Goal: Information Seeking & Learning: Learn about a topic

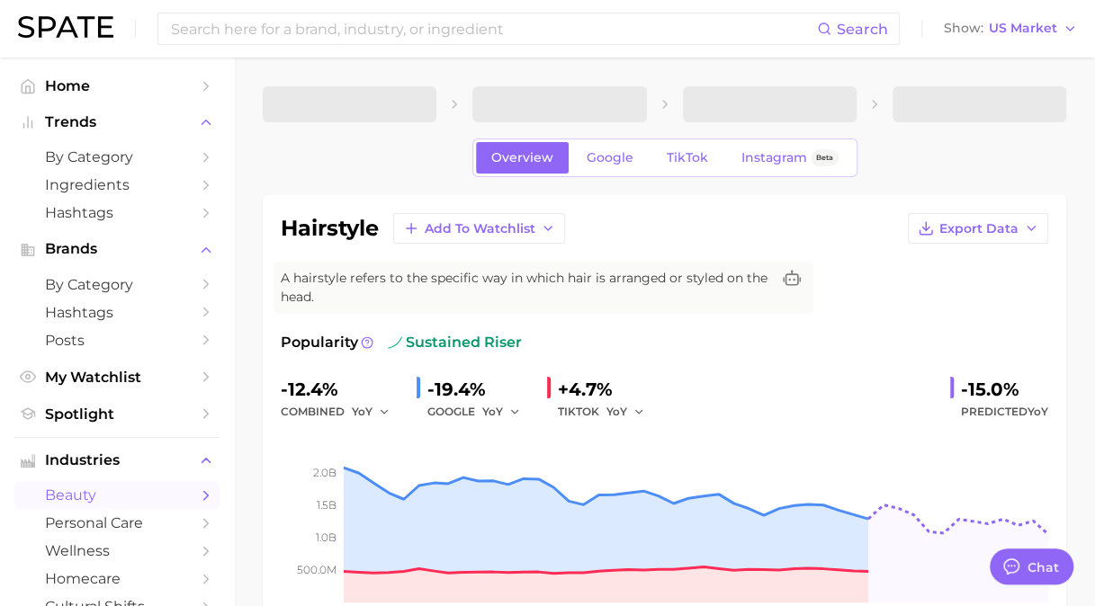
type textarea "x"
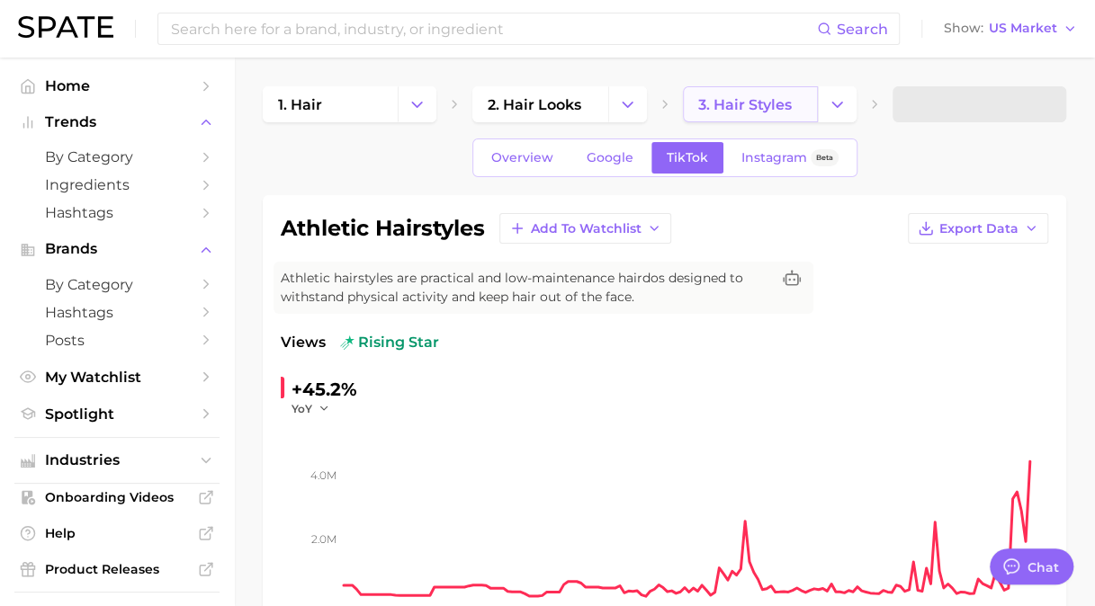
click at [768, 99] on span "3. hair styles" at bounding box center [745, 104] width 94 height 17
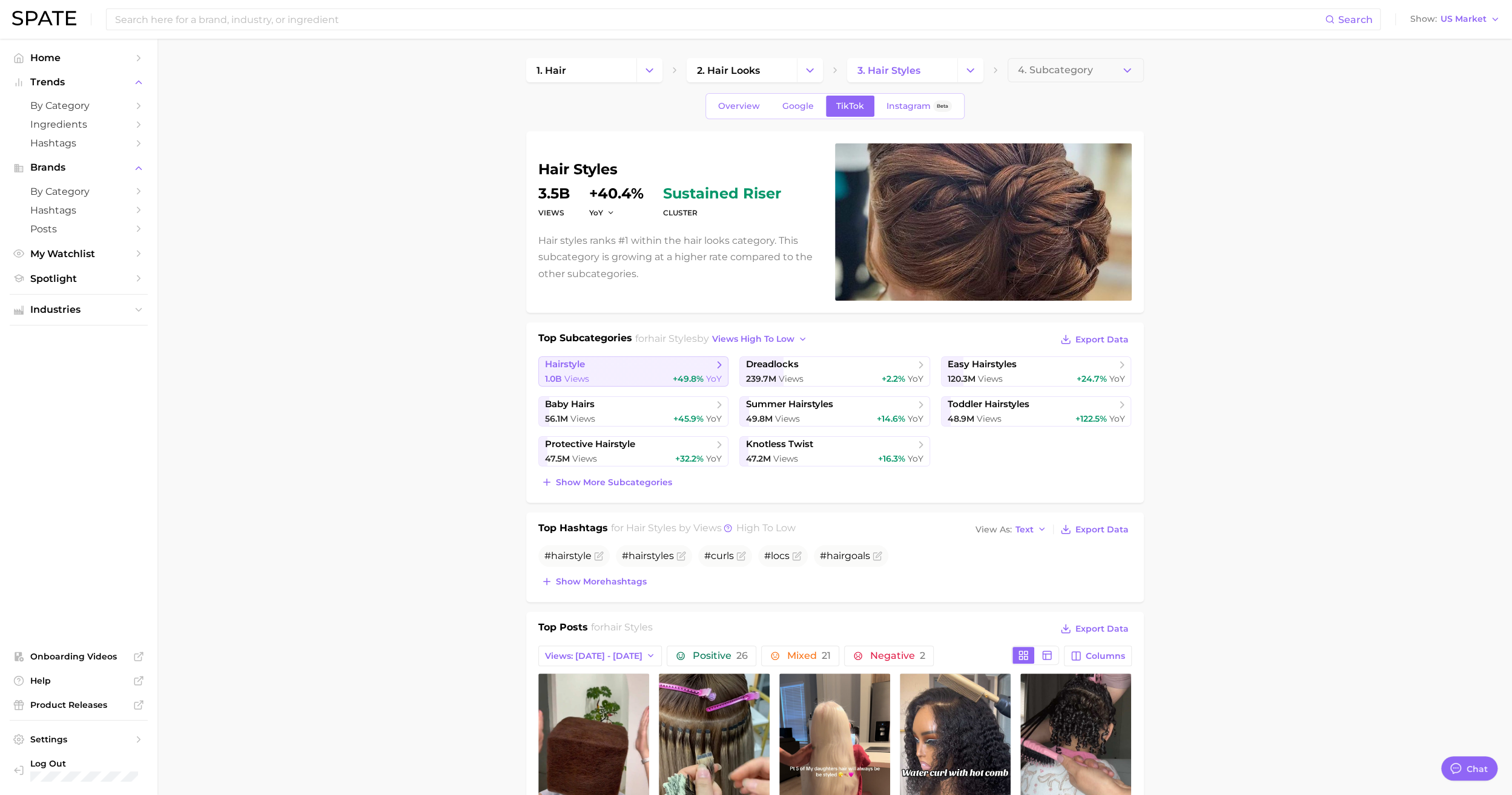
click at [623, 359] on span "hairstyle" at bounding box center [629, 365] width 168 height 12
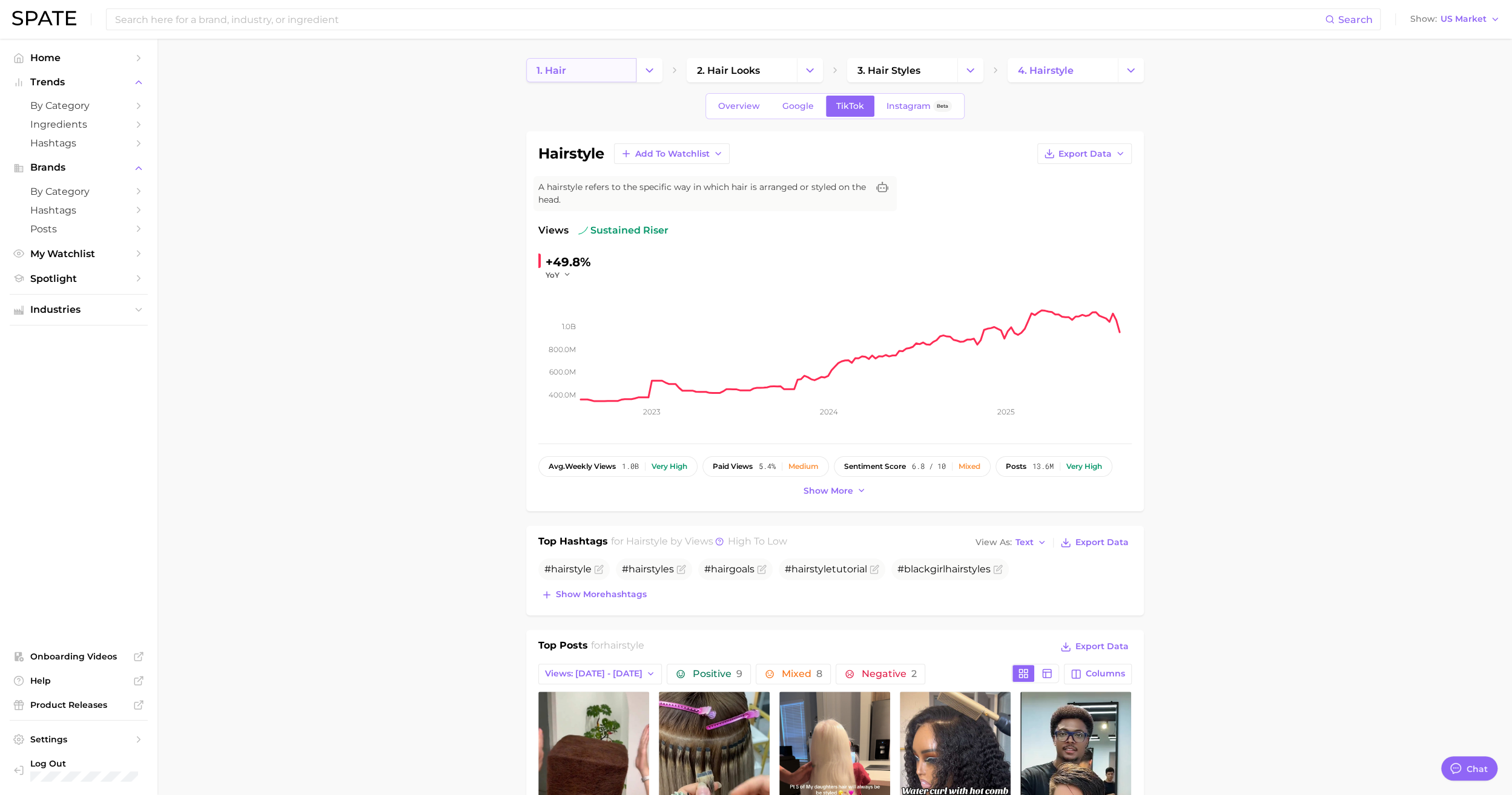
click at [589, 70] on link "1. hair" at bounding box center [581, 70] width 110 height 24
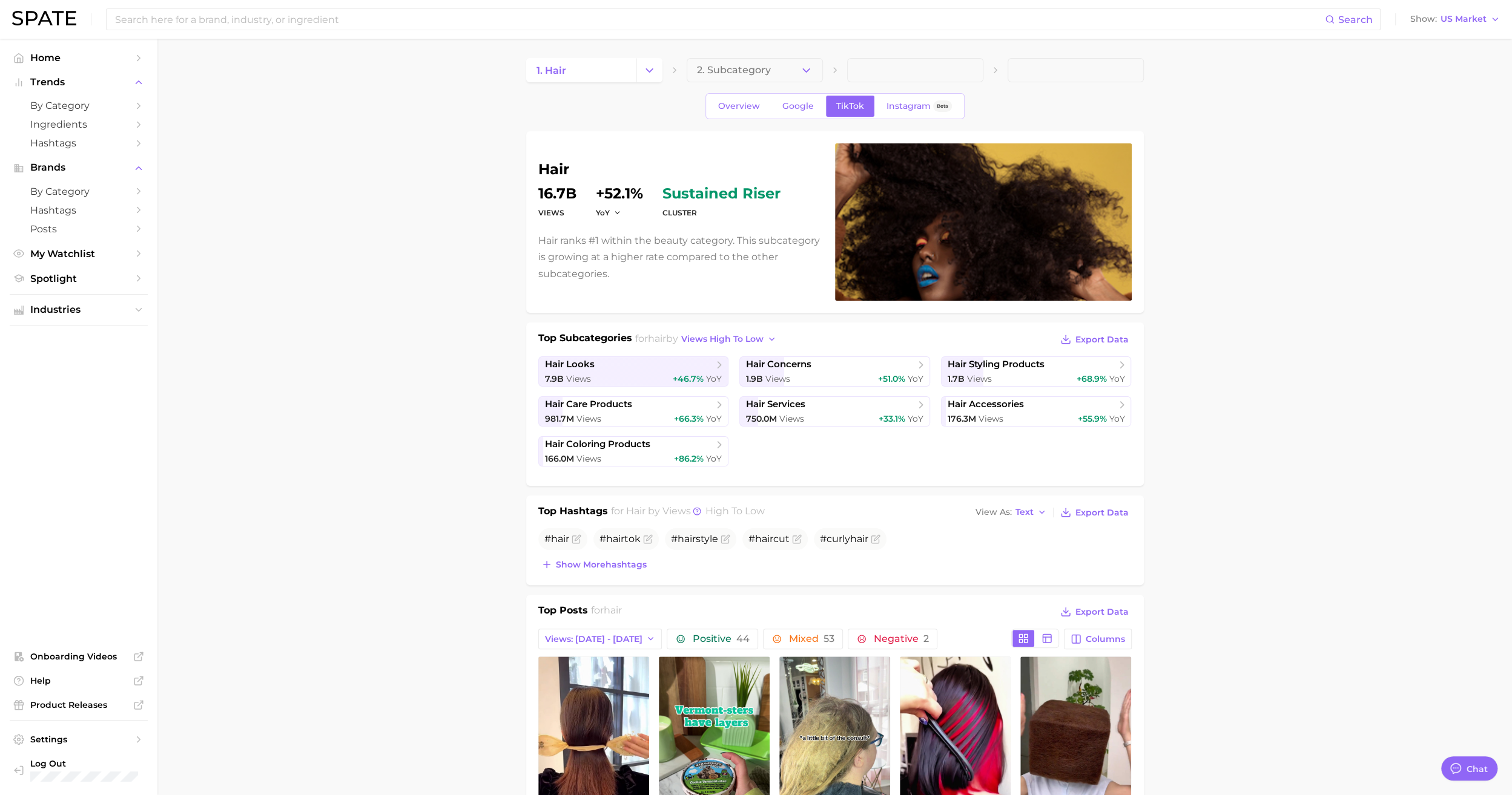
type textarea "x"
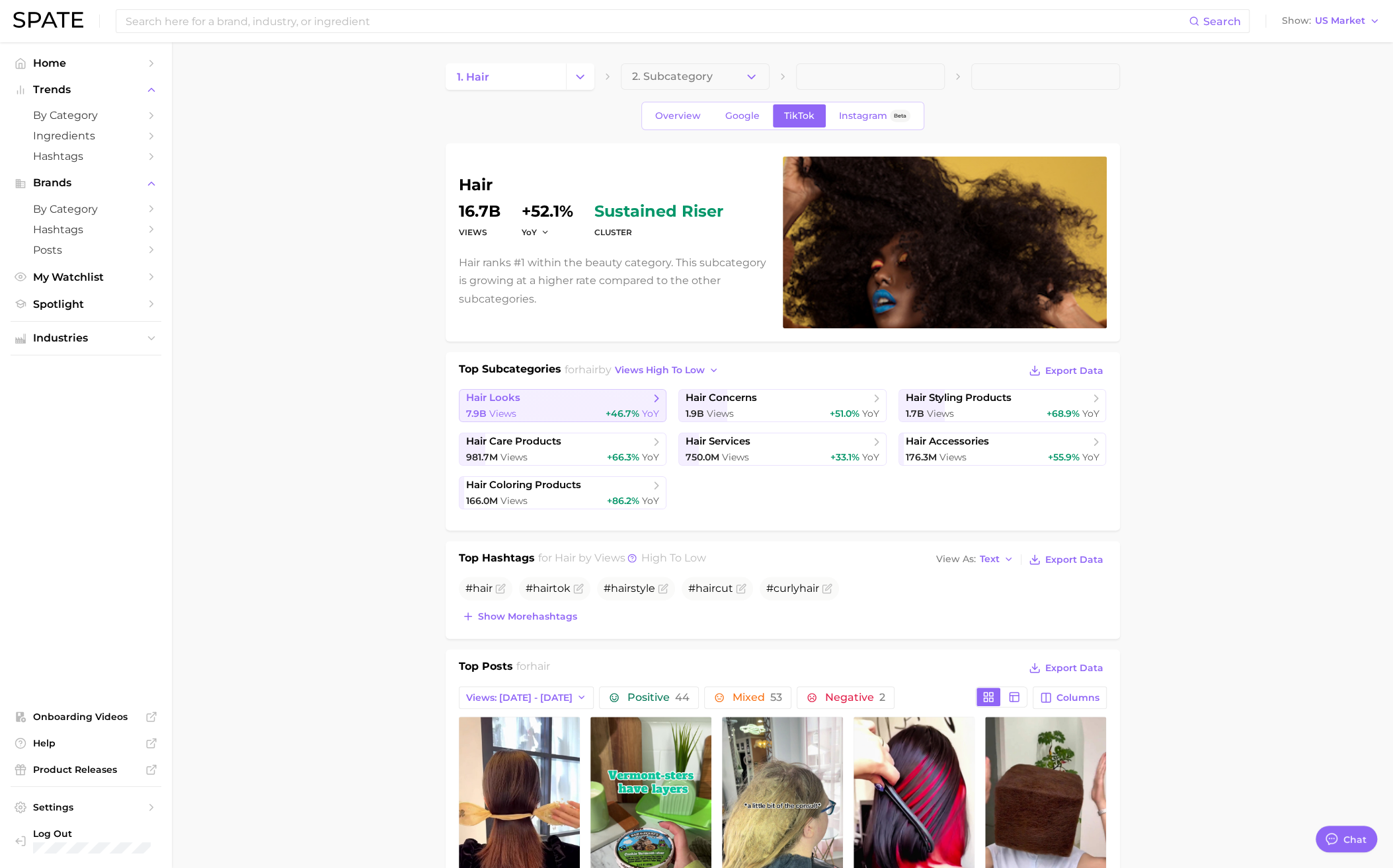
click at [541, 414] on div "7.9b Views +46.7% YoY" at bounding box center [563, 413] width 194 height 12
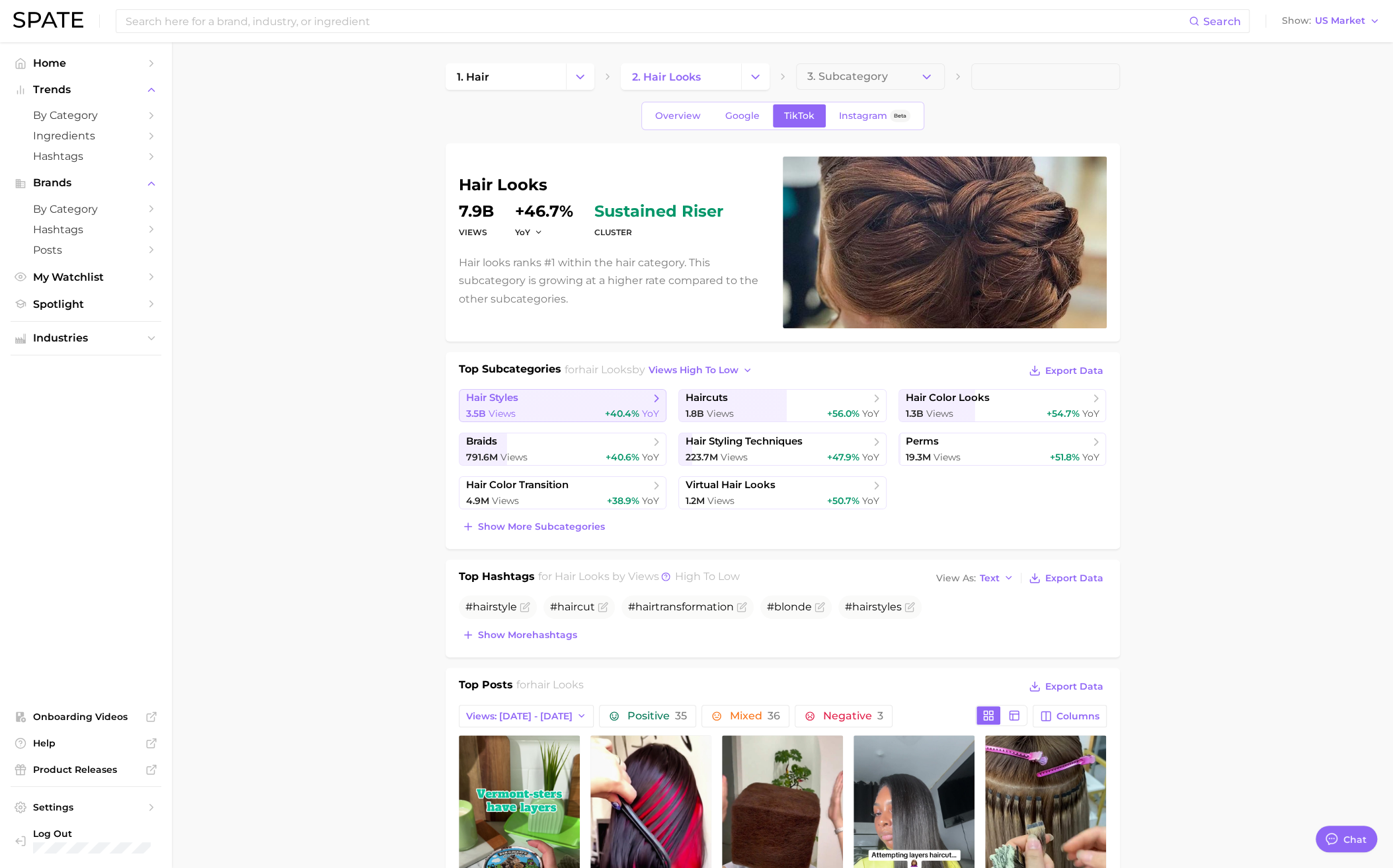
click at [535, 408] on div "3.5b Views +40.4% YoY" at bounding box center [563, 413] width 194 height 12
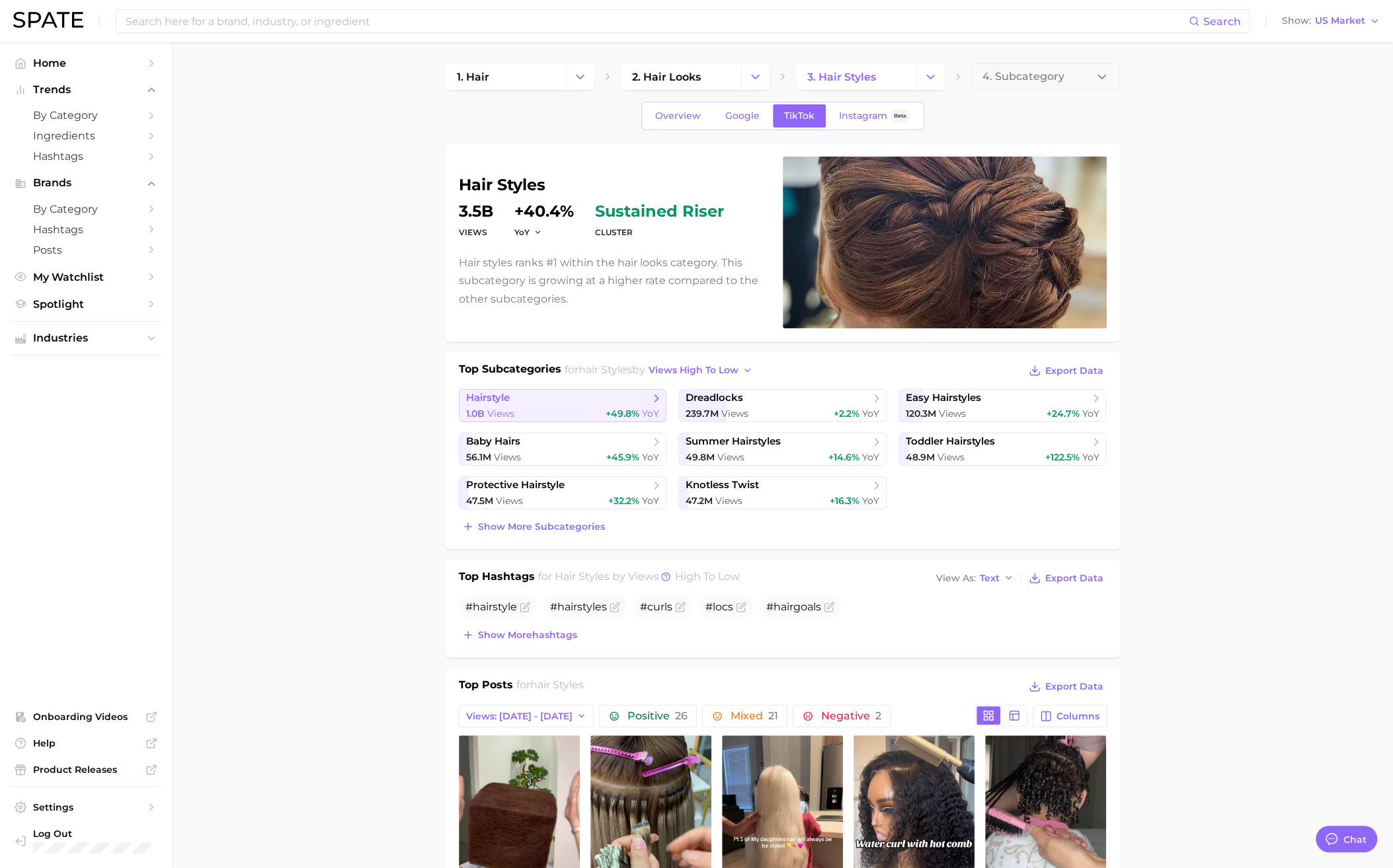
click at [553, 405] on link "hairstyle 1.0b Views +49.8% YoY" at bounding box center [562, 405] width 208 height 33
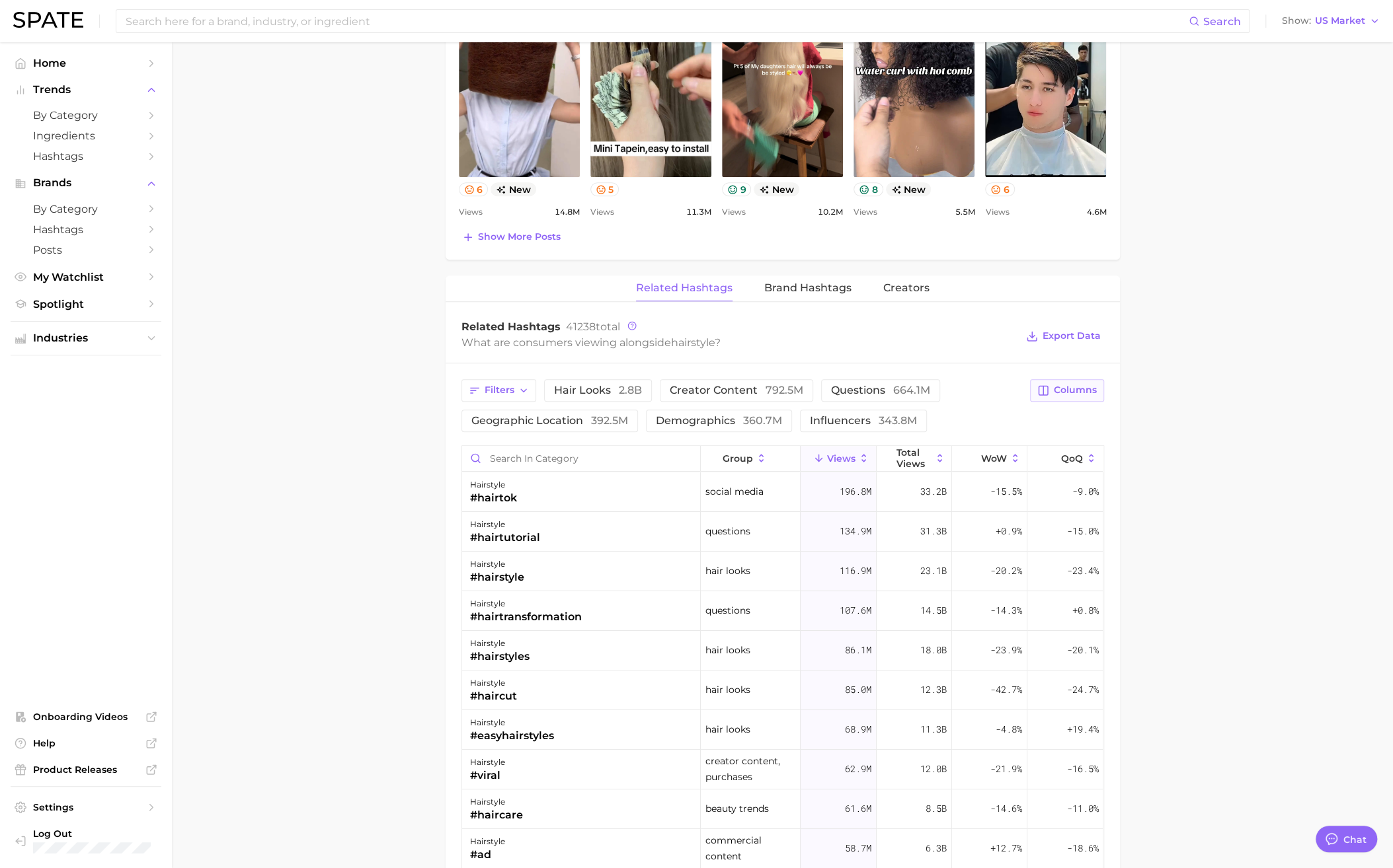
click at [814, 388] on span "Columns" at bounding box center [1075, 390] width 43 height 11
click at [814, 445] on button "MoM" at bounding box center [998, 482] width 212 height 23
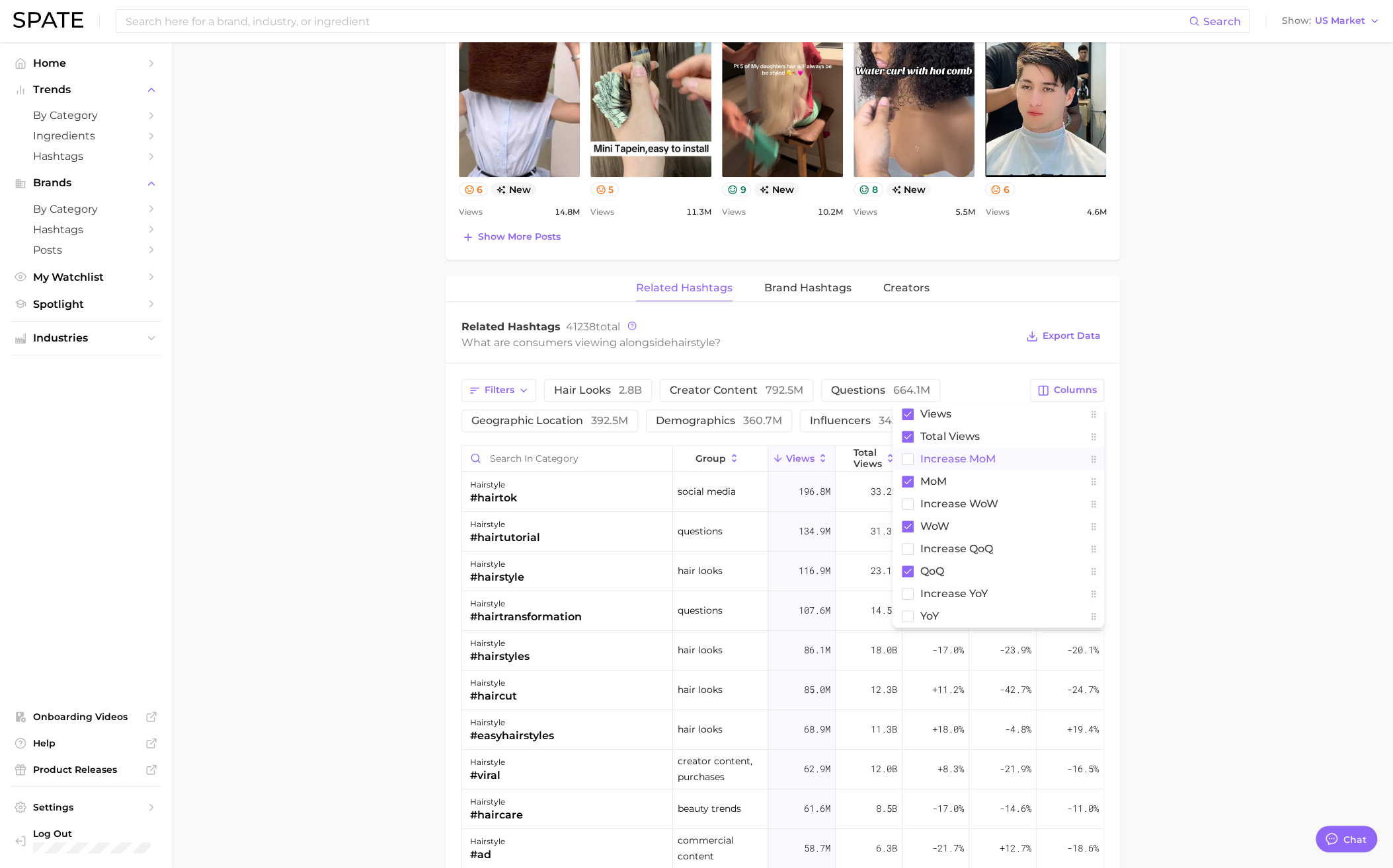
click at [814, 445] on span "increase MoM" at bounding box center [958, 458] width 76 height 11
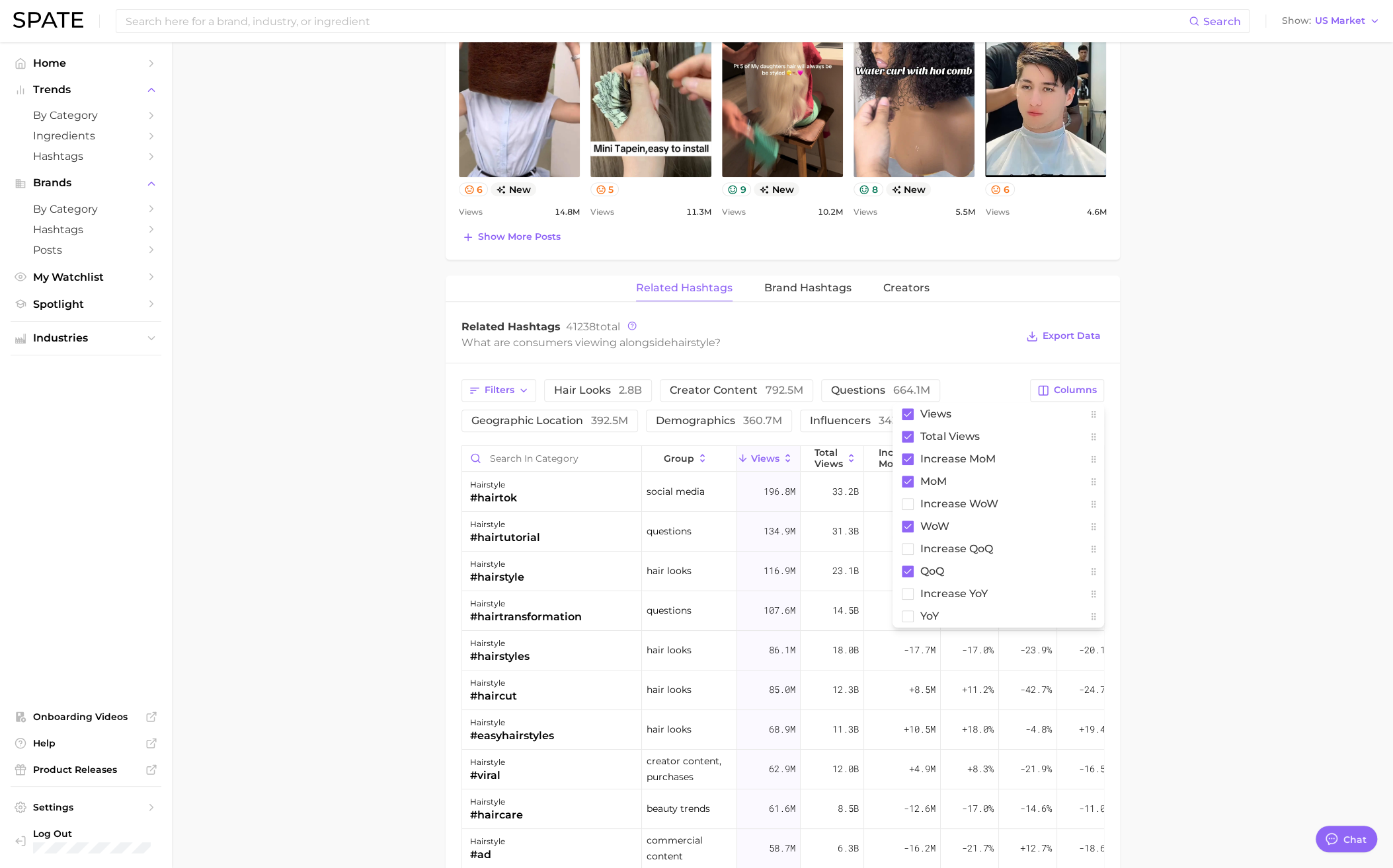
click at [814, 445] on main "1. hair 2. hair looks 3. hair styles 4. hairstyle Overview Google TikTok Instag…" at bounding box center [782, 322] width 1221 height 2147
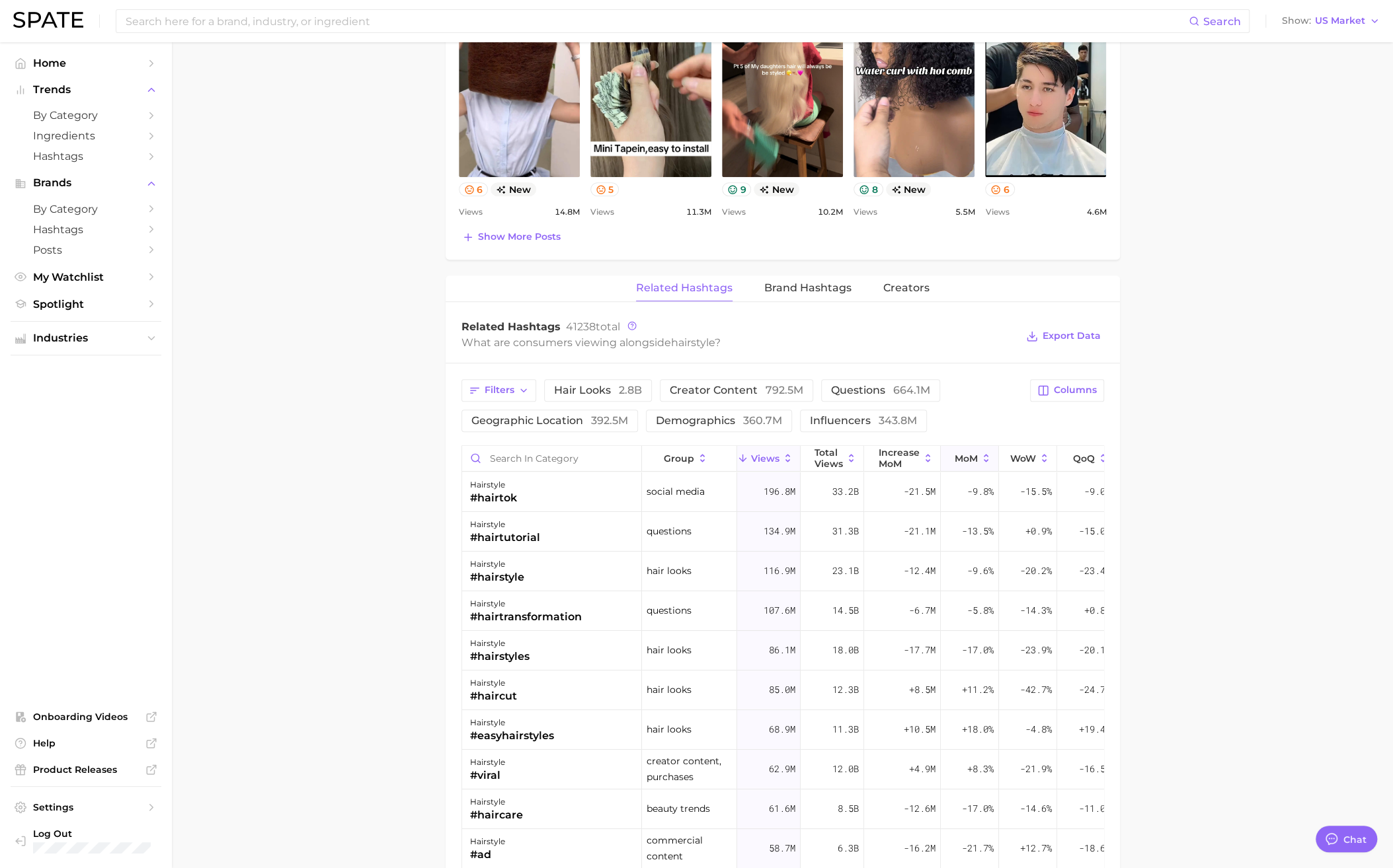
click at [814, 445] on span "MoM" at bounding box center [965, 458] width 23 height 10
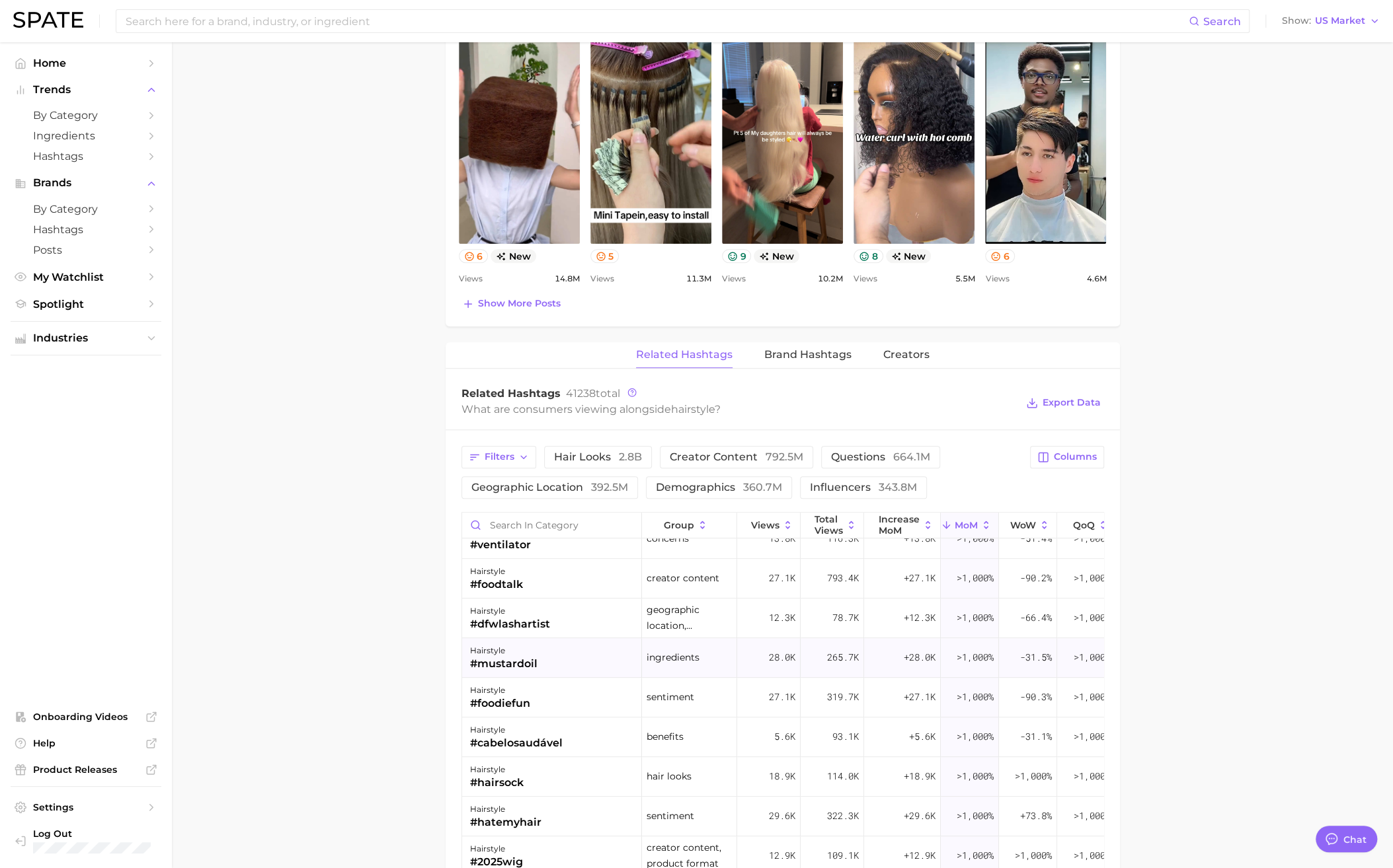
scroll to position [793, 0]
